Goal: Book appointment/travel/reservation

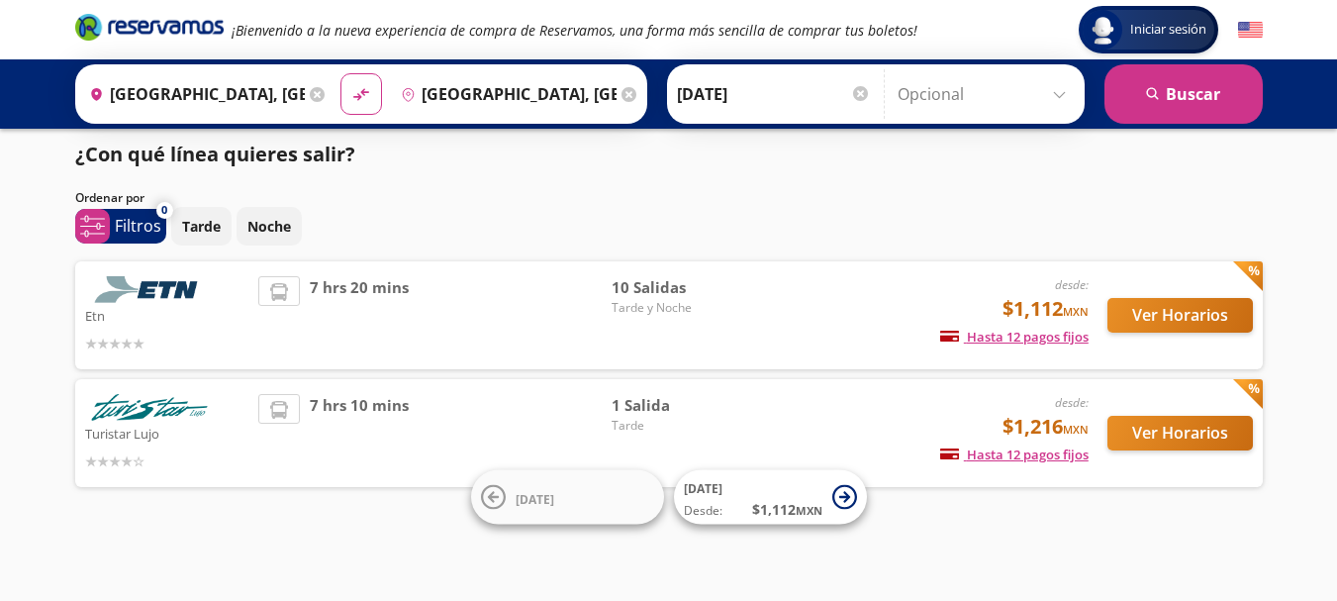
scroll to position [9, 0]
click at [605, 90] on input "[GEOGRAPHIC_DATA], [GEOGRAPHIC_DATA]" at bounding box center [505, 93] width 224 height 49
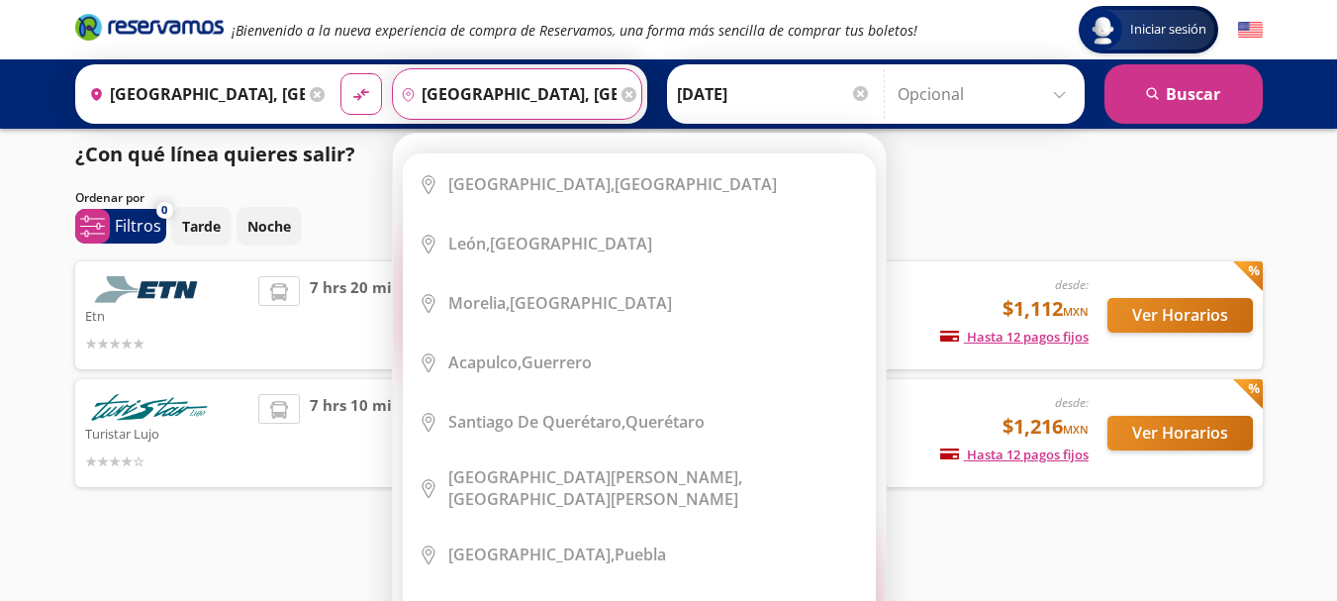
click at [622, 92] on icon at bounding box center [628, 94] width 15 height 15
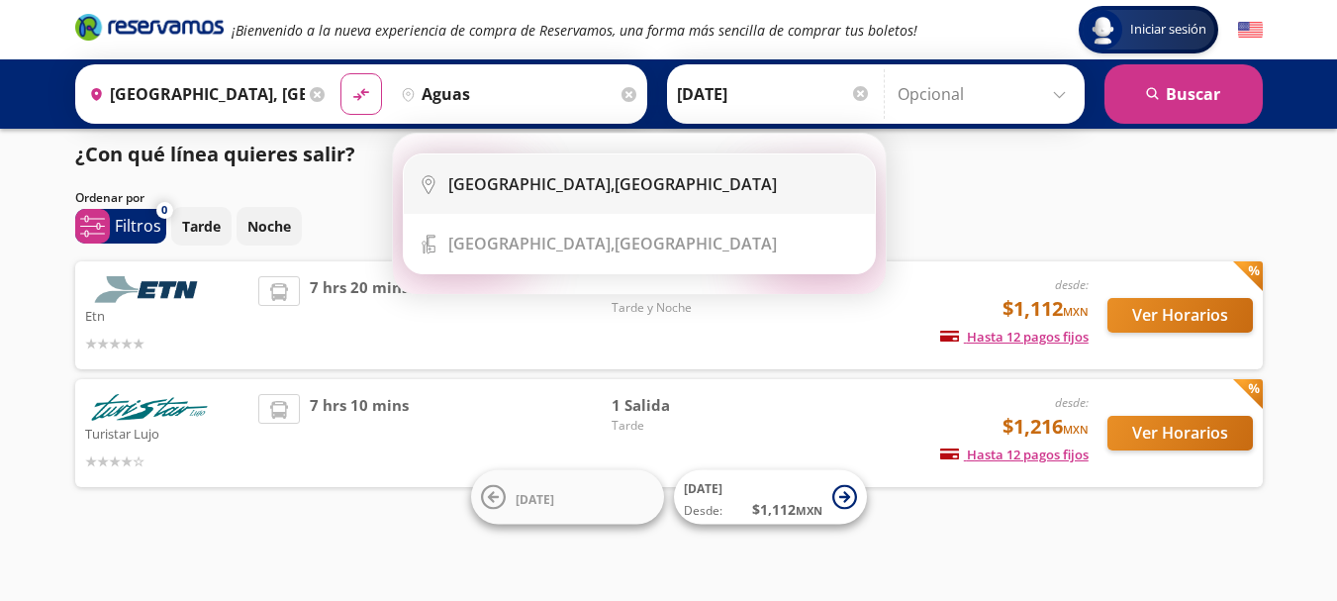
click at [606, 158] on li "City Icon [GEOGRAPHIC_DATA], [GEOGRAPHIC_DATA]" at bounding box center [639, 183] width 471 height 59
type input "[GEOGRAPHIC_DATA], [GEOGRAPHIC_DATA]"
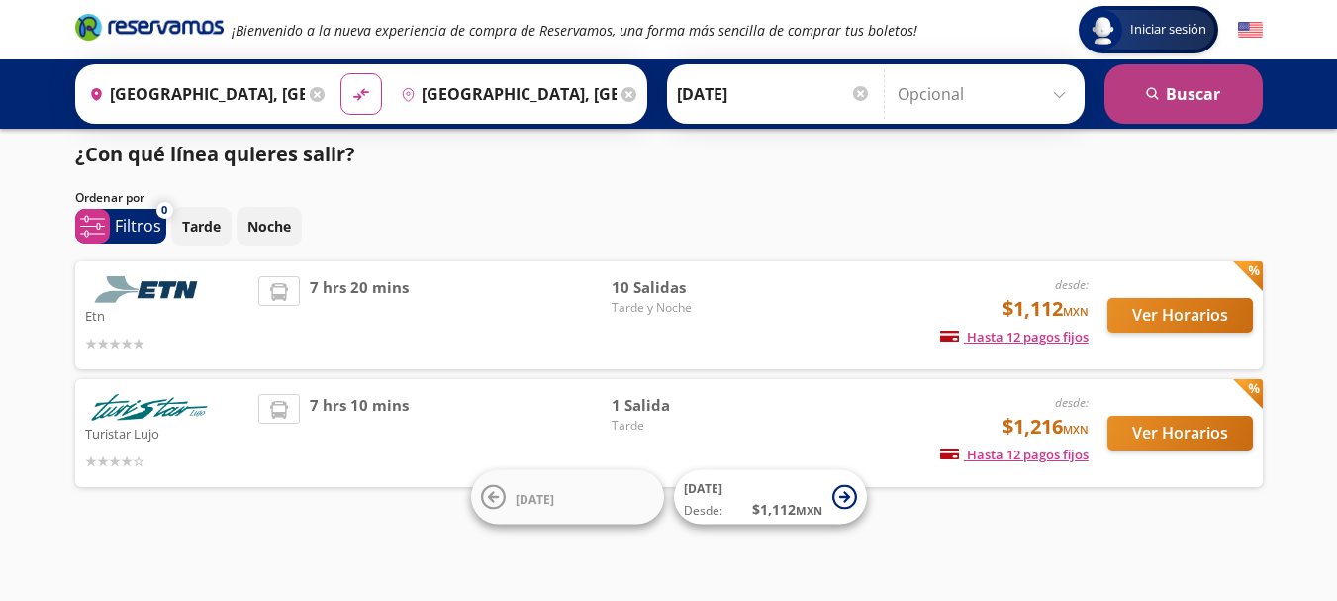
click at [1213, 85] on button "search [GEOGRAPHIC_DATA]" at bounding box center [1183, 93] width 158 height 59
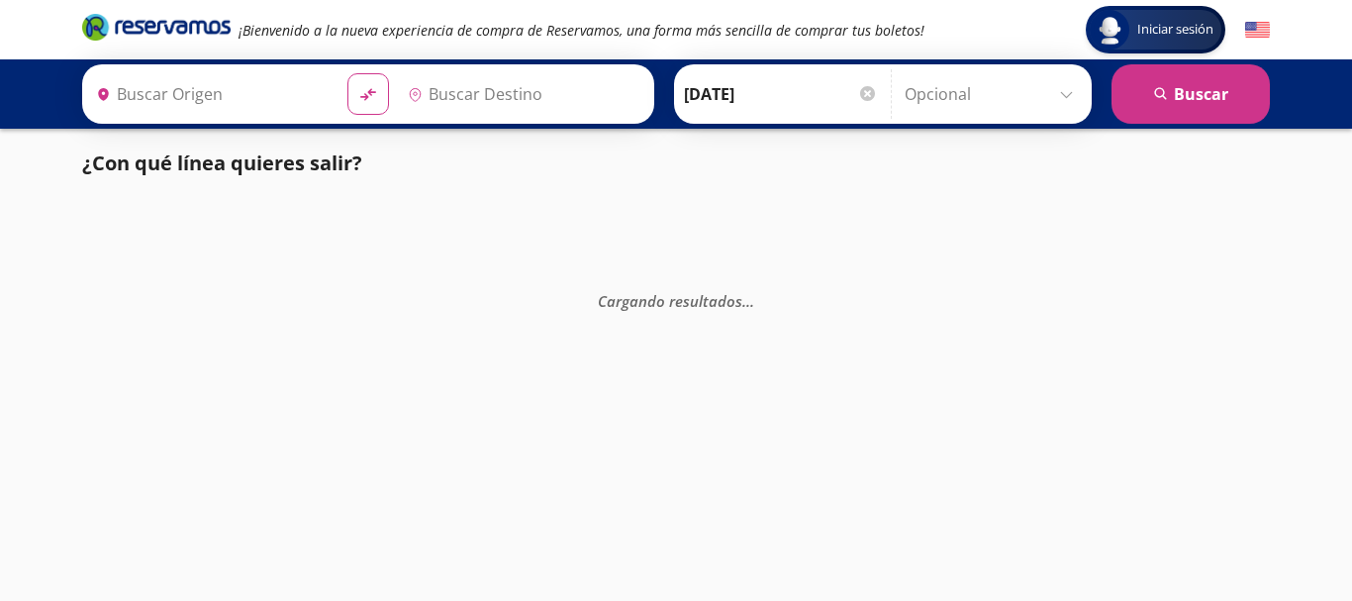
type input "[GEOGRAPHIC_DATA], [GEOGRAPHIC_DATA]"
